Goal: Transaction & Acquisition: Purchase product/service

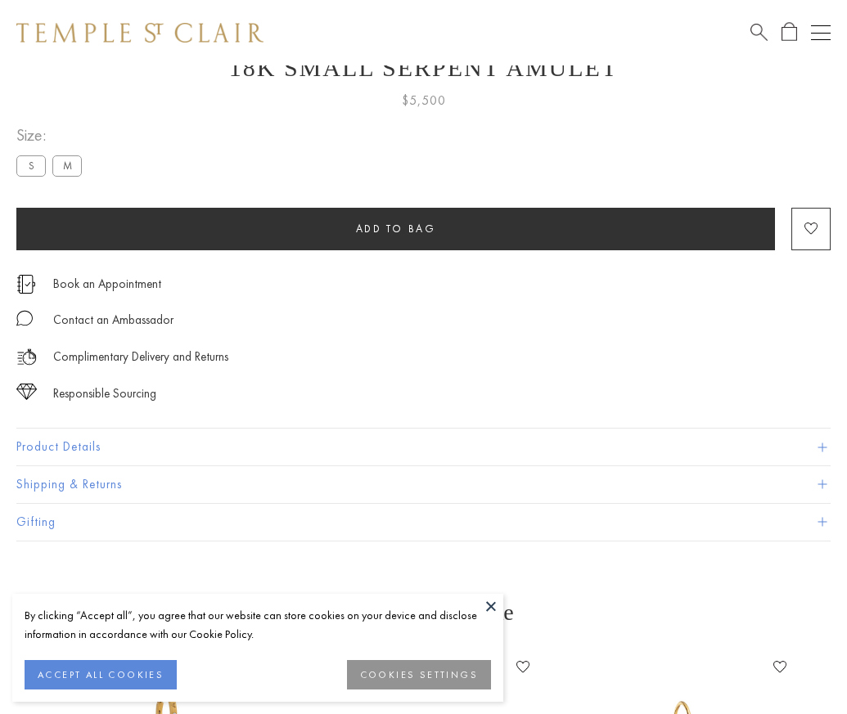
click at [395, 227] on span "Add to bag" at bounding box center [396, 229] width 80 height 14
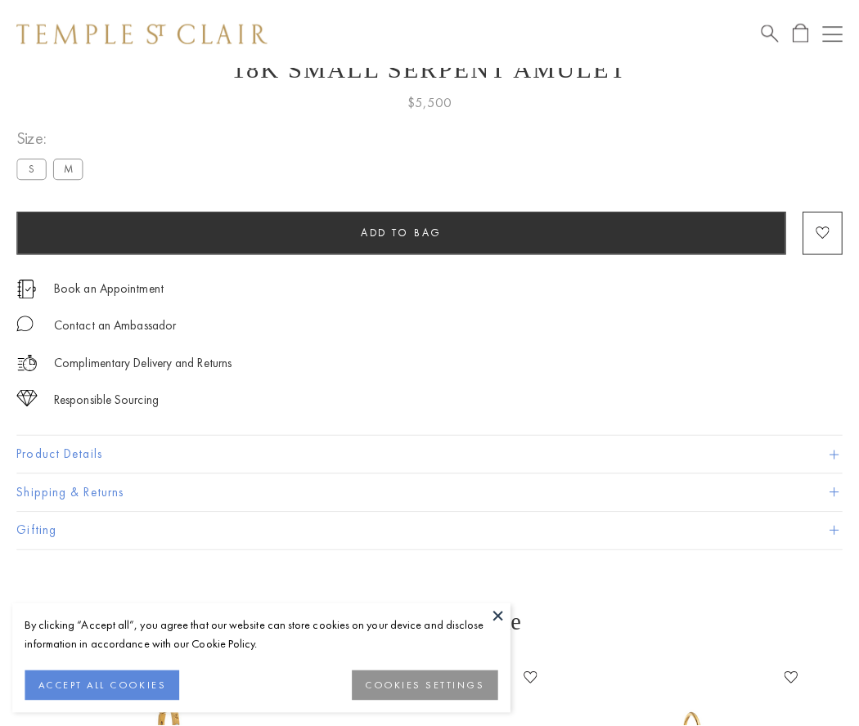
scroll to position [65, 0]
